Goal: Task Accomplishment & Management: Complete application form

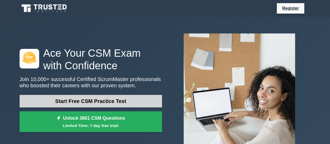
click at [92, 100] on link "Start Free CSM Practice Test" at bounding box center [91, 101] width 142 height 13
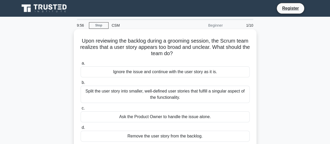
click at [147, 74] on div "Ignore the issue and continue with the user story as it is." at bounding box center [165, 71] width 169 height 11
click at [81, 65] on input "a. Ignore the issue and continue with the user story as it is." at bounding box center [81, 63] width 0 height 3
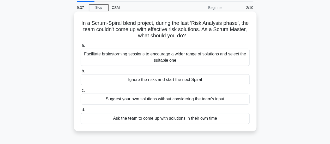
scroll to position [26, 0]
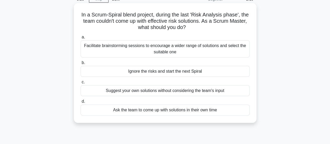
click at [156, 48] on div "Facilitate brainstorming sessions to encourage a wider range of solutions and s…" at bounding box center [165, 48] width 169 height 17
click at [81, 39] on input "a. Facilitate brainstorming sessions to encourage a wider range of solutions an…" at bounding box center [81, 36] width 0 height 3
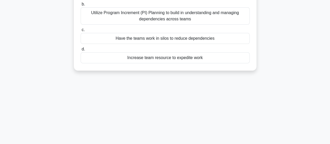
scroll to position [0, 0]
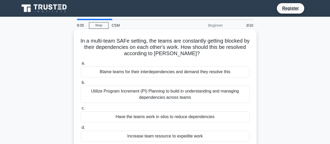
click at [165, 97] on div "Utilize Program Increment (PI) Planning to build in understanding and managing …" at bounding box center [165, 94] width 169 height 17
click at [81, 84] on input "b. Utilize Program Increment (PI) Planning to build in understanding and managi…" at bounding box center [81, 82] width 0 height 3
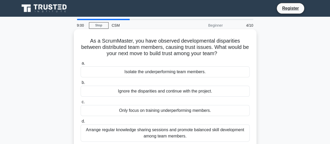
click at [166, 133] on div "Arrange regular knowledge sharing sessions and promote balanced skill developme…" at bounding box center [165, 132] width 169 height 17
click at [81, 123] on input "d. Arrange regular knowledge sharing sessions and promote balanced skill develo…" at bounding box center [81, 120] width 0 height 3
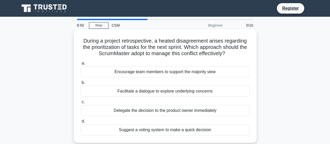
click at [172, 74] on div "Encourage team members to support the majority view" at bounding box center [165, 71] width 169 height 11
click at [81, 65] on input "a. Encourage team members to support the majority view" at bounding box center [81, 63] width 0 height 3
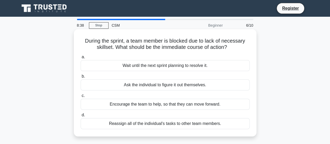
click at [160, 106] on div "Encourage the team to help, so that they can move forward." at bounding box center [165, 104] width 169 height 11
click at [81, 97] on input "c. Encourage the team to help, so that they can move forward." at bounding box center [81, 95] width 0 height 3
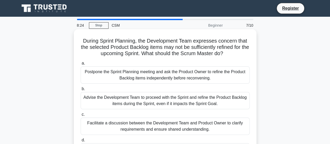
scroll to position [26, 0]
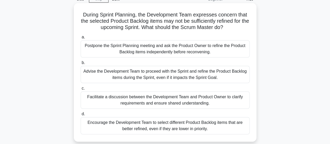
click at [150, 100] on div "Facilitate a discussion between the Development Team and Product Owner to clari…" at bounding box center [165, 99] width 169 height 17
click at [81, 90] on input "c. Facilitate a discussion between the Development Team and Product Owner to cl…" at bounding box center [81, 88] width 0 height 3
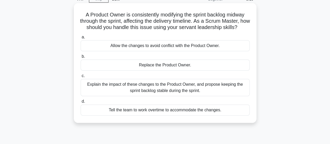
click at [137, 96] on div "Explain the impact of these changes to the Product Owner, and propose keeping t…" at bounding box center [165, 87] width 169 height 17
click at [81, 77] on input "c. Explain the impact of these changes to the Product Owner, and propose keepin…" at bounding box center [81, 75] width 0 height 3
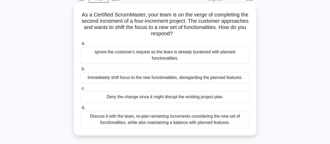
click at [141, 121] on div "Discuss it with the team, re-plan remaining increments considering the new set …" at bounding box center [165, 119] width 169 height 17
click at [81, 109] on input "d. Discuss it with the team, re-plan remaining increments considering the new s…" at bounding box center [81, 107] width 0 height 3
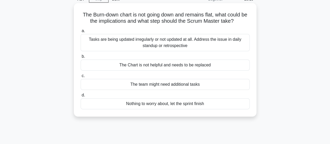
click at [176, 44] on div "Tasks are being updated irregularly or not updated at all. Address the issue in…" at bounding box center [165, 42] width 169 height 17
click at [81, 33] on input "a. Tasks are being updated irregularly or not updated at all. Address the issue…" at bounding box center [81, 30] width 0 height 3
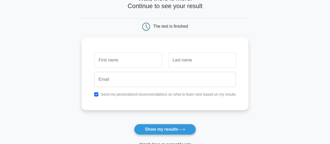
scroll to position [26, 0]
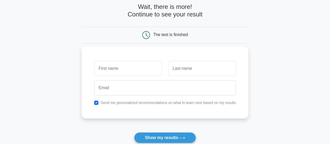
click at [134, 69] on input "text" at bounding box center [128, 68] width 68 height 15
type input "[PERSON_NAME]"
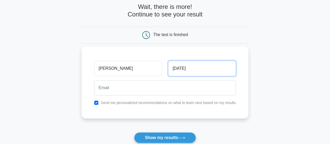
type input "Raja"
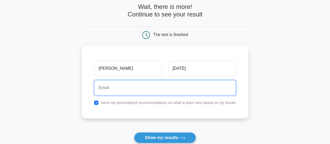
click at [131, 87] on input "email" at bounding box center [165, 87] width 142 height 15
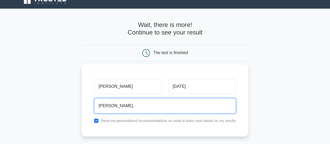
scroll to position [0, 0]
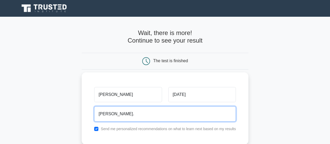
click at [141, 113] on input "gayathri." at bounding box center [165, 113] width 142 height 15
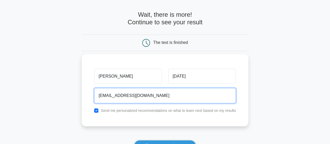
scroll to position [26, 0]
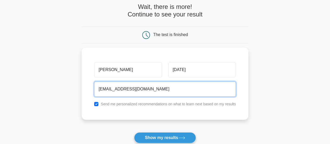
type input "gayathrirajaece15@gmail.com"
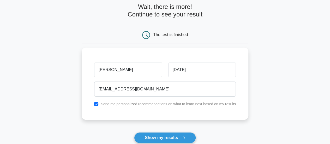
click at [165, 137] on button "Show my results" at bounding box center [165, 137] width 62 height 11
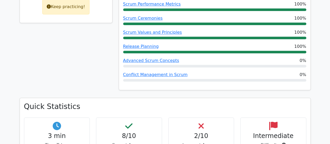
scroll to position [290, 0]
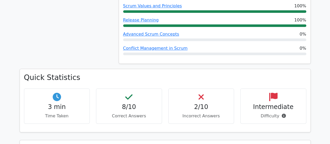
click at [198, 103] on h4 "2/10" at bounding box center [201, 107] width 57 height 8
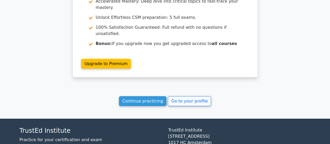
scroll to position [942, 0]
